Goal: Task Accomplishment & Management: Manage account settings

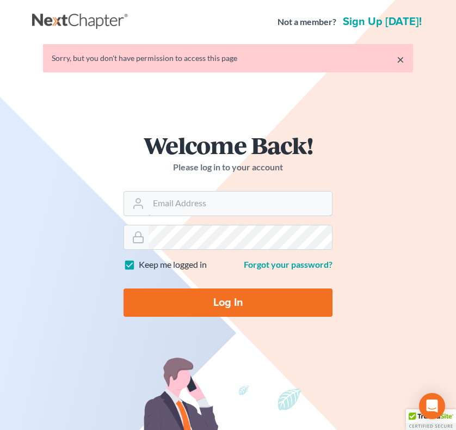
type input "[EMAIL_ADDRESS][DOMAIN_NAME]"
click at [230, 308] on input "Log In" at bounding box center [227, 302] width 209 height 28
type input "Thinking..."
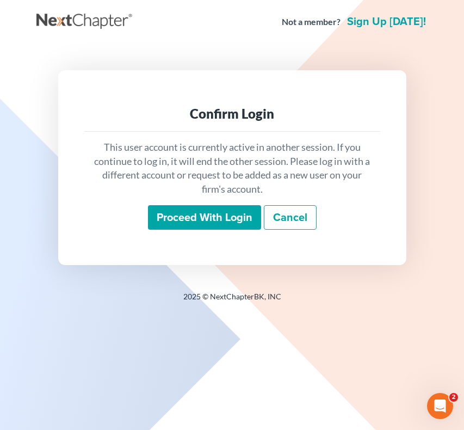
click at [218, 222] on input "Proceed with login" at bounding box center [204, 217] width 113 height 25
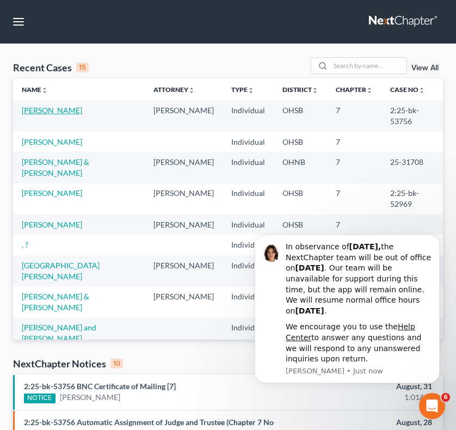
click at [55, 109] on link "[PERSON_NAME]" at bounding box center [52, 110] width 60 height 9
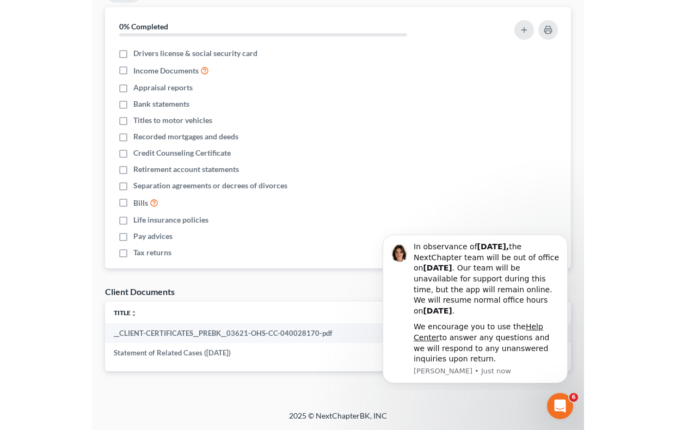
scroll to position [187, 0]
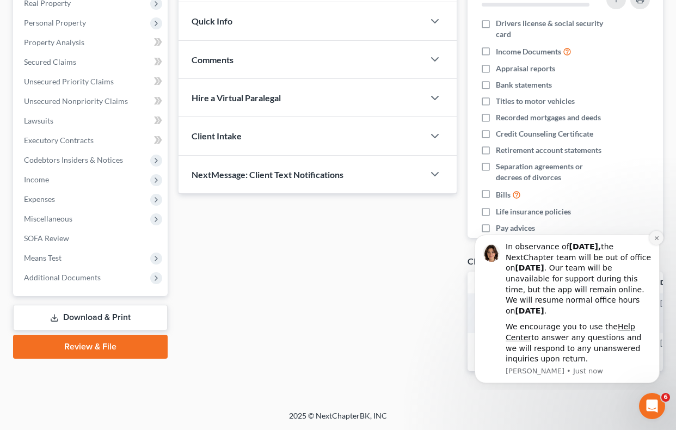
drag, startPoint x: 654, startPoint y: 240, endPoint x: 653, endPoint y: 310, distance: 69.6
click at [463, 240] on icon "Dismiss notification" at bounding box center [656, 238] width 6 height 6
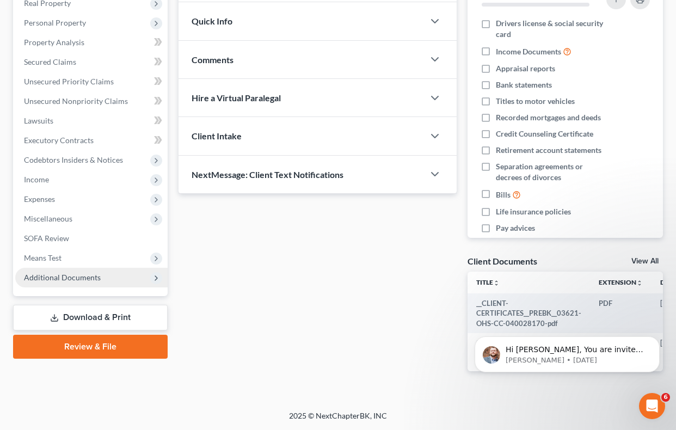
click at [54, 273] on span "Additional Documents" at bounding box center [62, 277] width 77 height 9
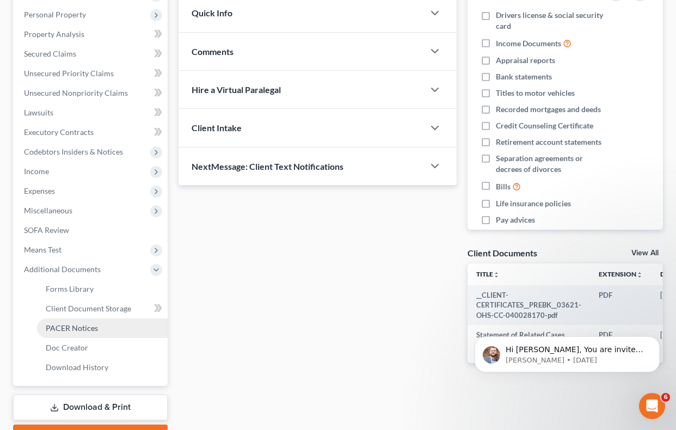
click at [62, 329] on span "PACER Notices" at bounding box center [72, 327] width 52 height 9
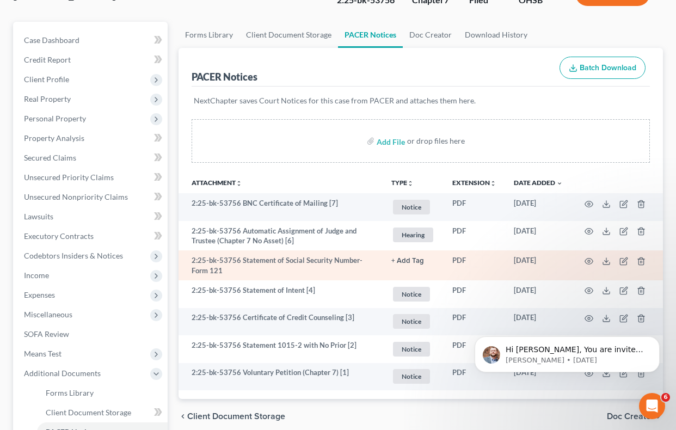
scroll to position [109, 0]
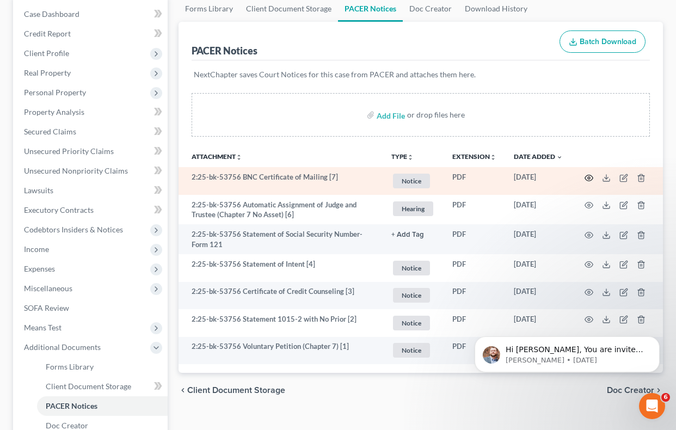
click at [463, 177] on icon "button" at bounding box center [588, 178] width 9 height 9
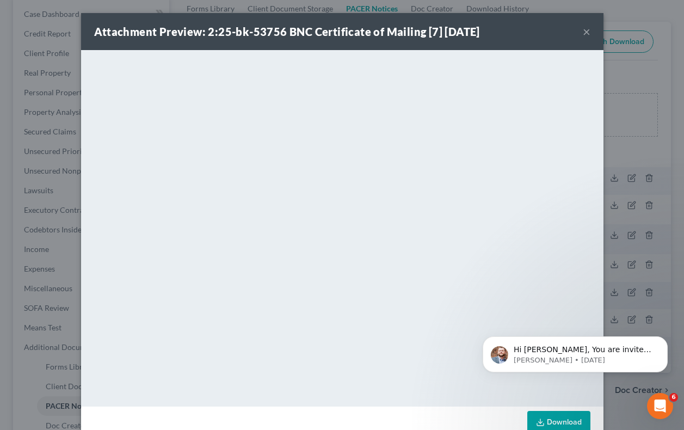
click at [463, 148] on div "Attachment Preview: 2:25-bk-53756 BNC Certificate of Mailing [7] [DATE] × <obje…" at bounding box center [342, 215] width 684 height 430
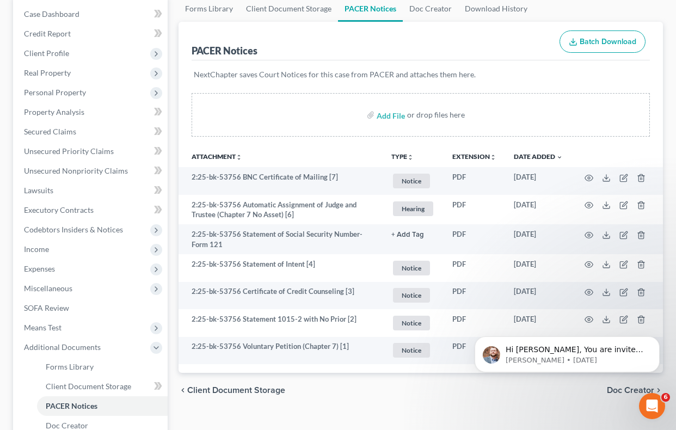
click at [463, 128] on div "Add File or drop files here" at bounding box center [420, 119] width 485 height 52
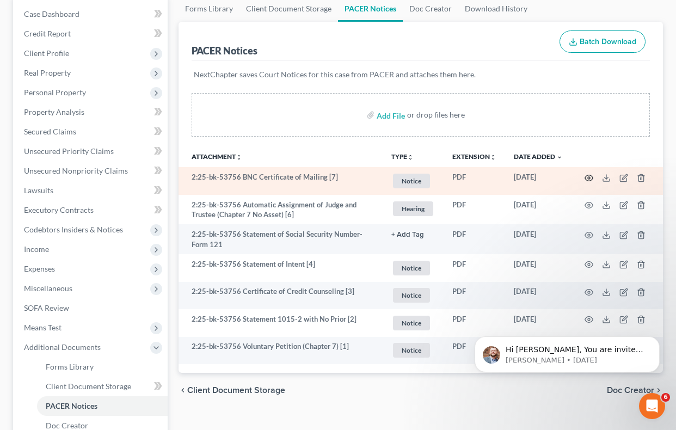
click at [463, 178] on icon "button" at bounding box center [588, 178] width 9 height 9
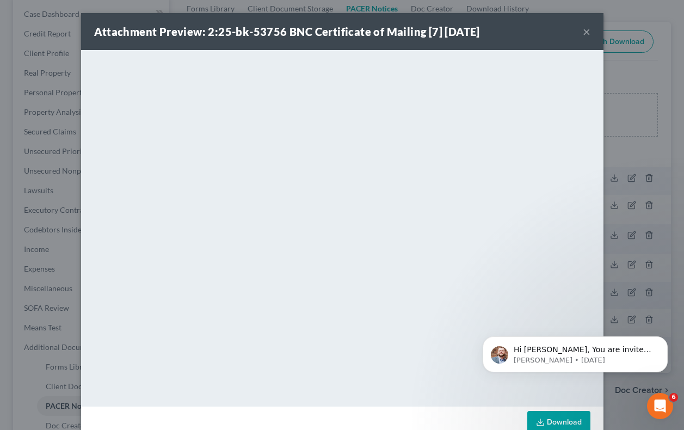
click at [463, 29] on button "×" at bounding box center [587, 31] width 8 height 13
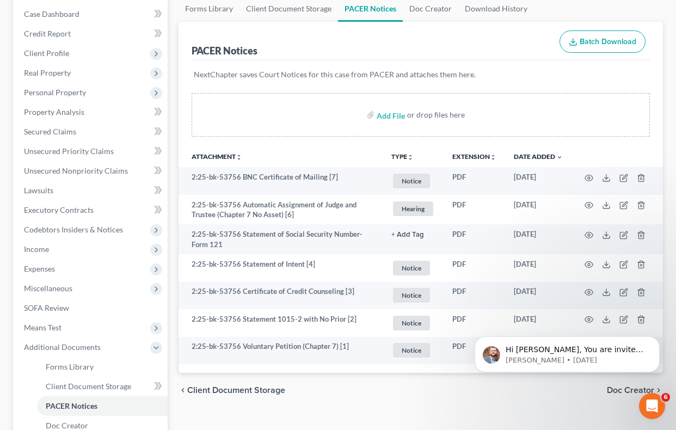
drag, startPoint x: 639, startPoint y: 2, endPoint x: 552, endPoint y: -42, distance: 97.1
click at [463, 0] on html "Home New Case Client Portal [PERSON_NAME] Law Office LLC [EMAIL_ADDRESS][DOMAIN…" at bounding box center [338, 229] width 676 height 676
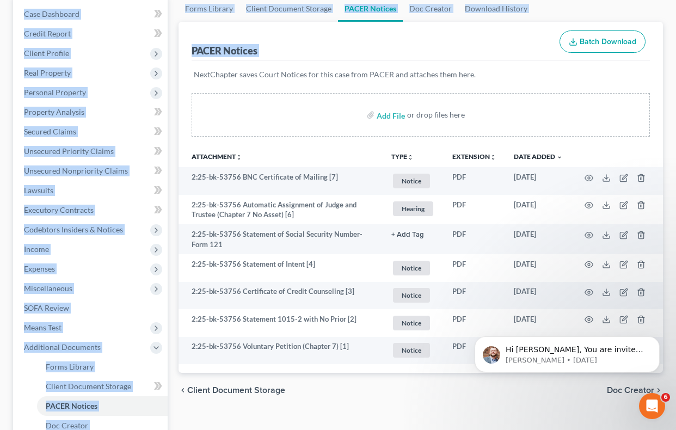
scroll to position [2, 0]
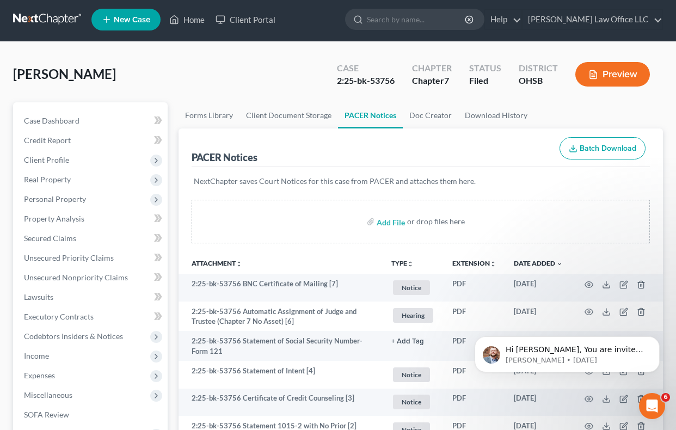
click at [463, 207] on div "Add File or drop files here" at bounding box center [420, 222] width 459 height 44
